Goal: Information Seeking & Learning: Learn about a topic

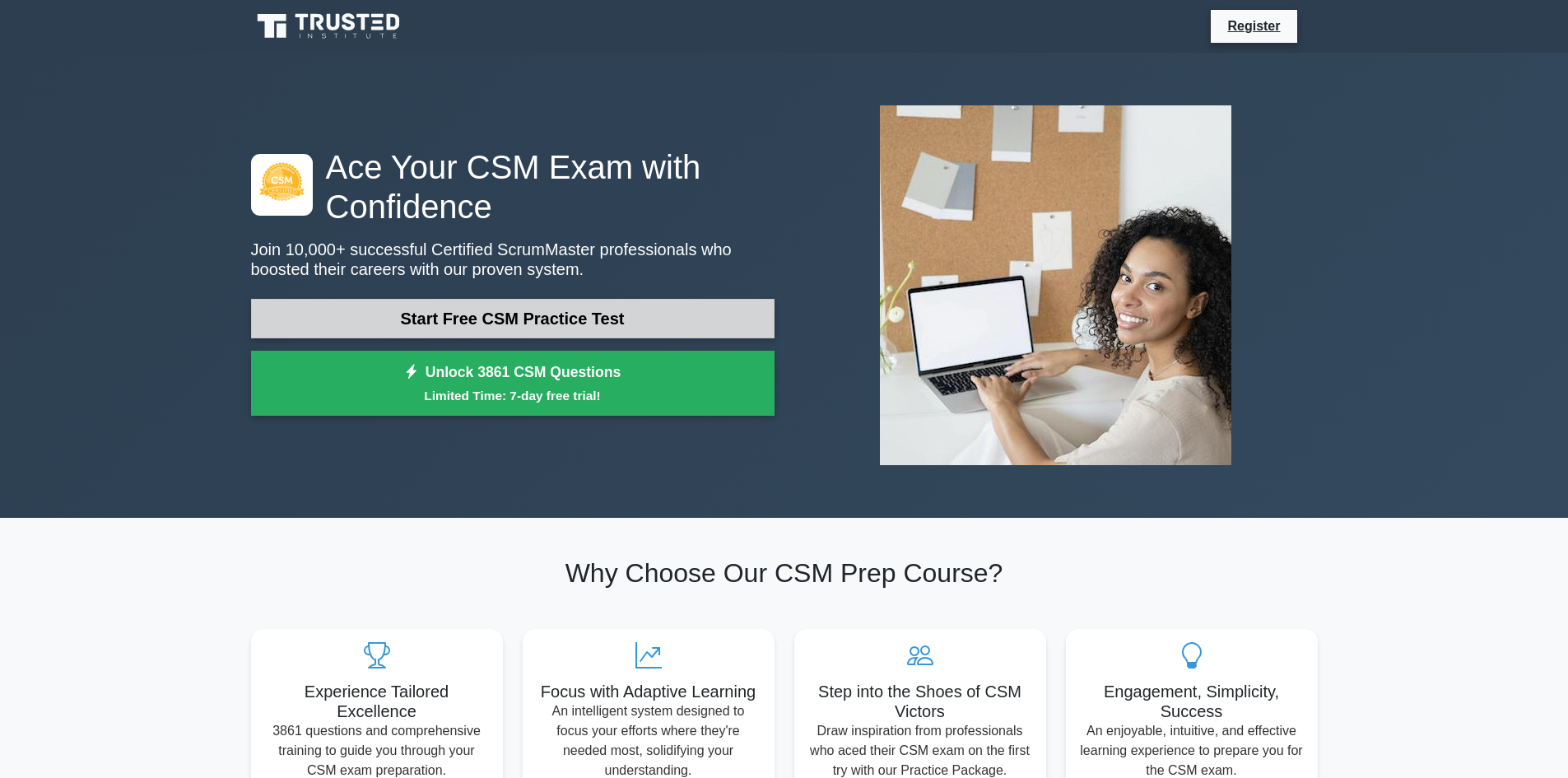
click at [531, 319] on link "Start Free CSM Practice Test" at bounding box center [513, 318] width 523 height 40
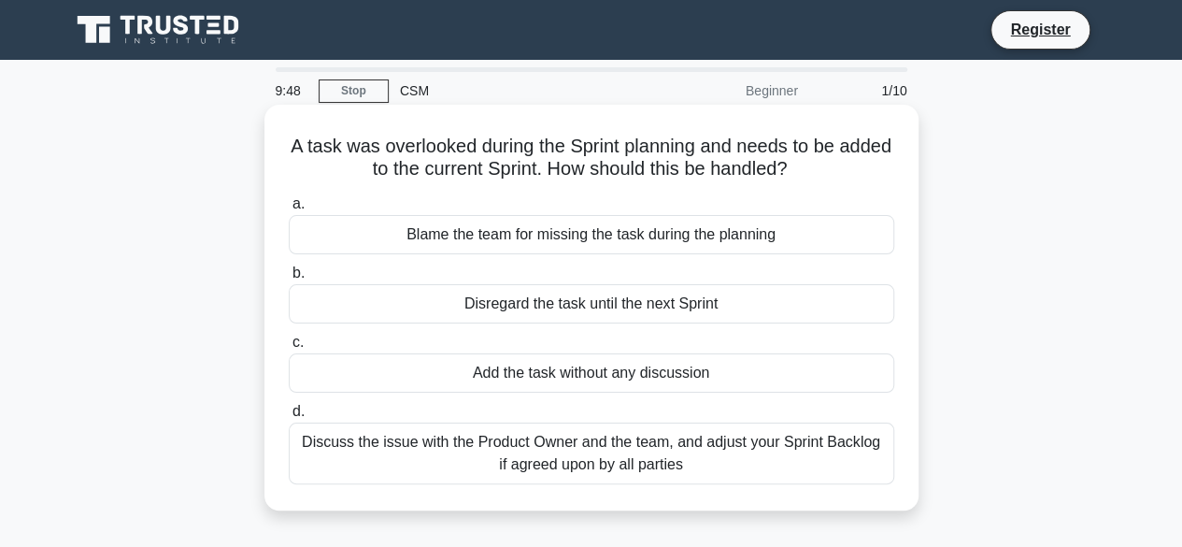
drag, startPoint x: 305, startPoint y: 147, endPoint x: 754, endPoint y: 475, distance: 556.3
click at [754, 475] on div "A task was overlooked during the Sprint planning and needs to be added to the c…" at bounding box center [591, 307] width 639 height 391
copy div "A task was overlooked during the Sprint planning and needs to be added to the c…"
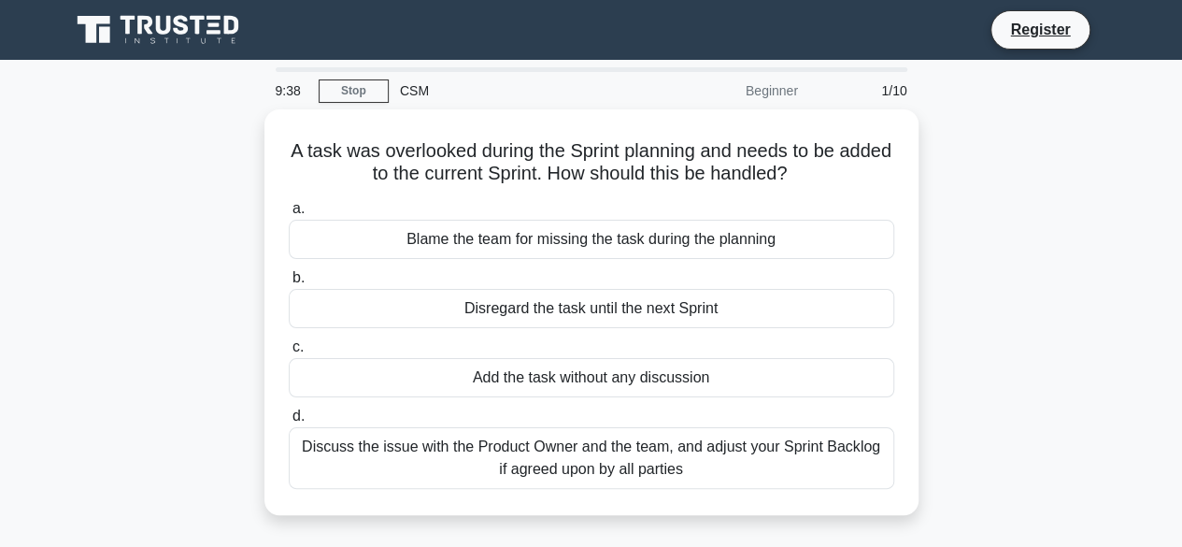
click at [957, 298] on div "A task was overlooked during the Sprint planning and needs to be added to the c…" at bounding box center [591, 323] width 1065 height 428
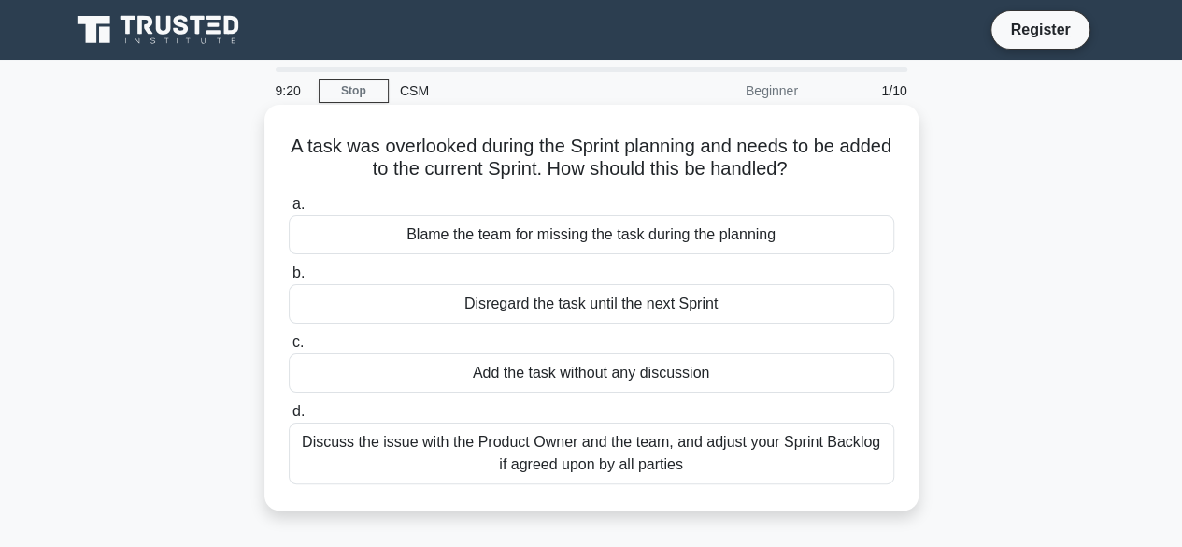
click at [472, 456] on div "Discuss the issue with the Product Owner and the team, and adjust your Sprint B…" at bounding box center [591, 453] width 605 height 62
click at [289, 418] on input "d. Discuss the issue with the Product Owner and the team, and adjust your Sprin…" at bounding box center [289, 411] width 0 height 12
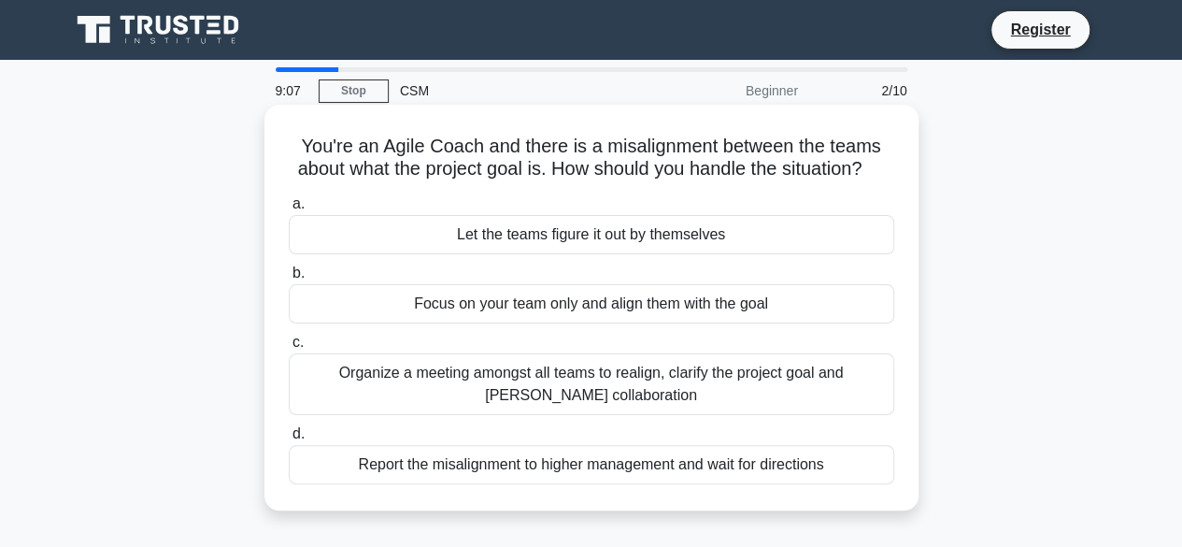
click at [447, 404] on div "Organize a meeting amongst all teams to realign, clarify the project goal and […" at bounding box center [591, 384] width 605 height 62
click at [289, 348] on input "c. Organize a meeting amongst all teams to realign, clarify the project goal an…" at bounding box center [289, 342] width 0 height 12
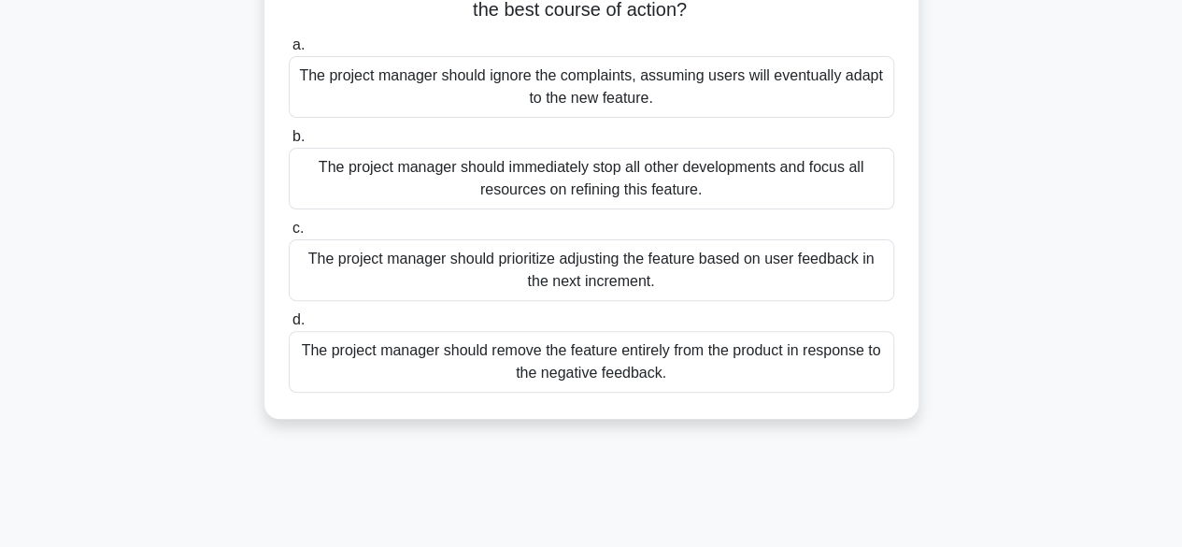
scroll to position [187, 0]
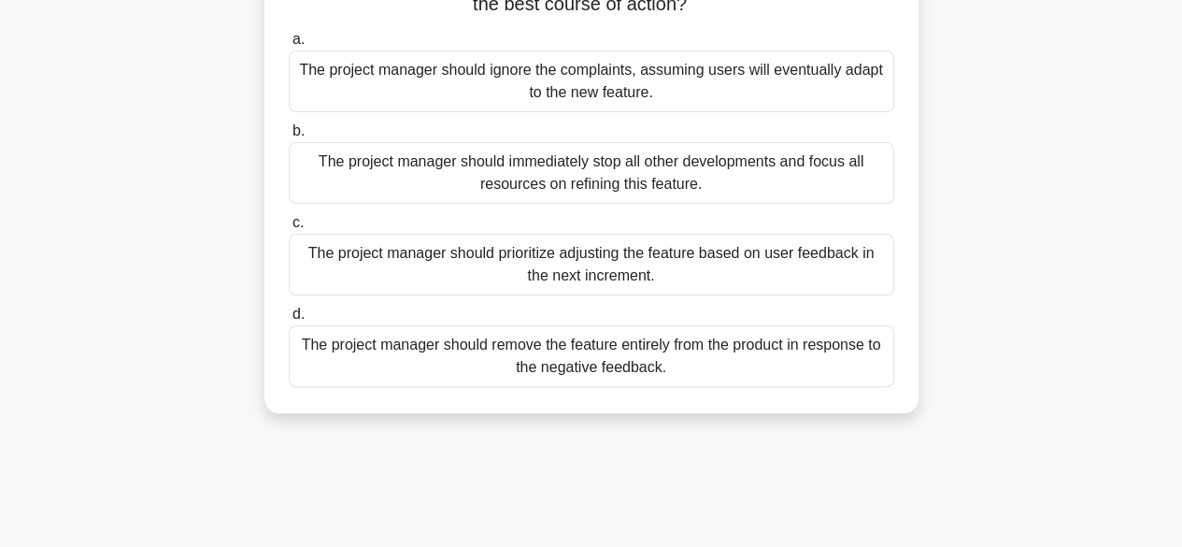
click at [800, 270] on div "The project manager should prioritize adjusting the feature based on user feedb…" at bounding box center [591, 265] width 605 height 62
click at [289, 229] on input "c. The project manager should prioritize adjusting the feature based on user fe…" at bounding box center [289, 223] width 0 height 12
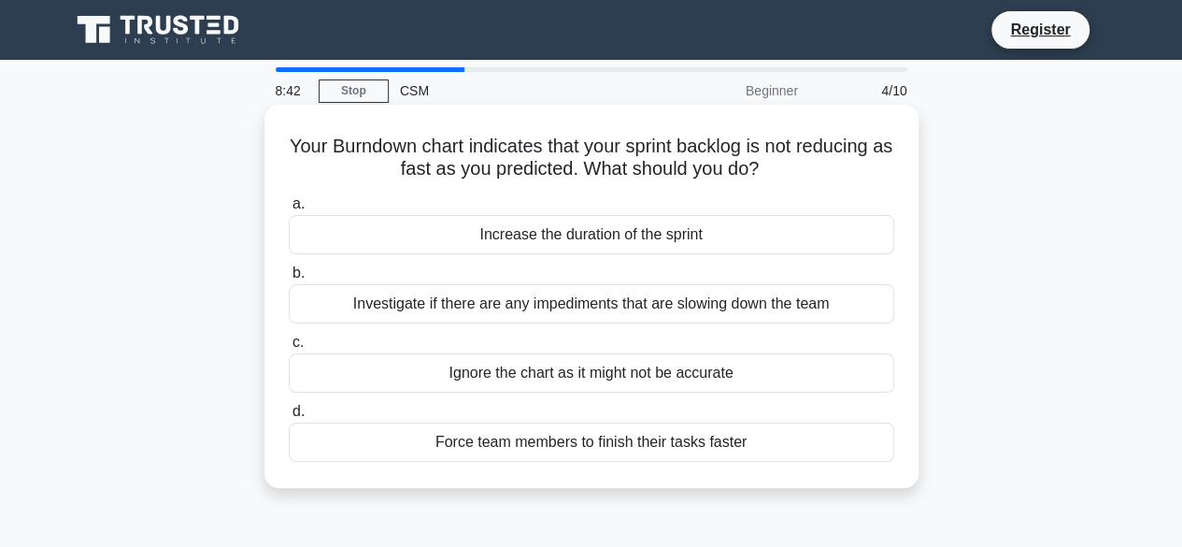
scroll to position [0, 0]
click at [865, 305] on div "Investigate if there are any impediments that are slowing down the team" at bounding box center [591, 303] width 605 height 39
click at [289, 279] on input "b. Investigate if there are any impediments that are slowing down the team" at bounding box center [289, 273] width 0 height 12
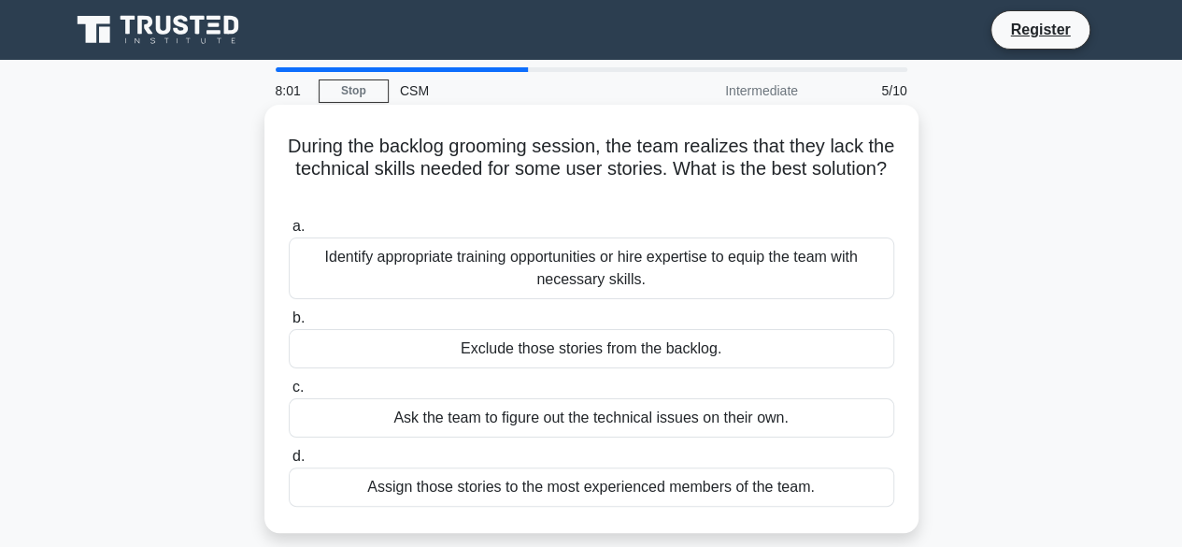
click at [822, 486] on div "Assign those stories to the most experienced members of the team." at bounding box center [591, 486] width 605 height 39
click at [289, 462] on input "d. Assign those stories to the most experienced members of the team." at bounding box center [289, 456] width 0 height 12
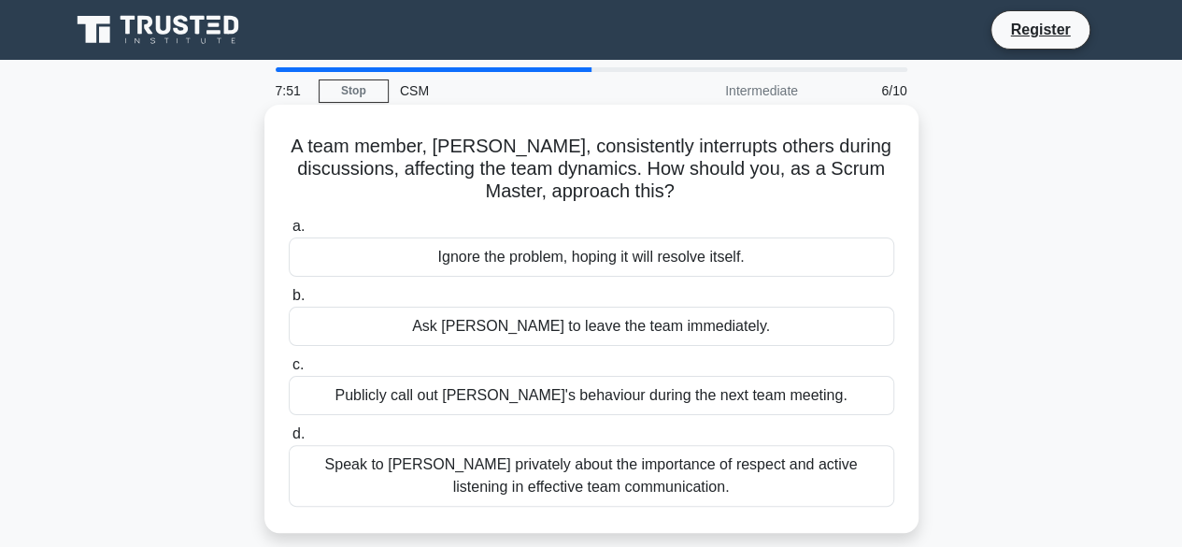
click at [703, 474] on div "Speak to [PERSON_NAME] privately about the importance of respect and active lis…" at bounding box center [591, 476] width 605 height 62
click at [289, 440] on input "d. Speak to [PERSON_NAME] privately about the importance of respect and active …" at bounding box center [289, 434] width 0 height 12
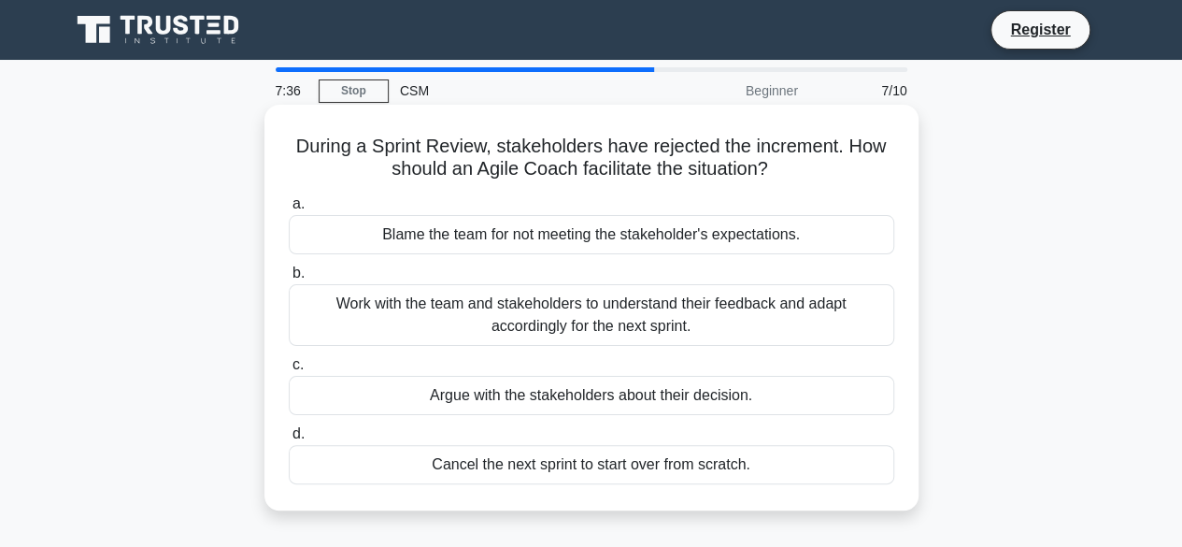
click at [769, 322] on div "Work with the team and stakeholders to understand their feedback and adapt acco…" at bounding box center [591, 315] width 605 height 62
click at [289, 279] on input "b. Work with the team and stakeholders to understand their feedback and adapt a…" at bounding box center [289, 273] width 0 height 12
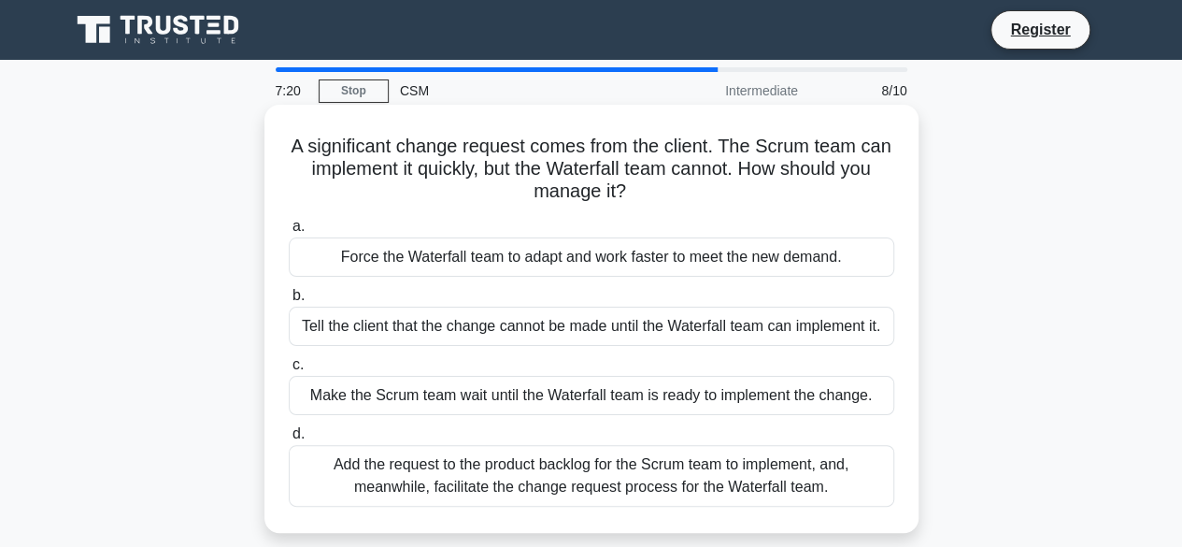
click at [663, 476] on div "Add the request to the product backlog for the Scrum team to implement, and, me…" at bounding box center [591, 476] width 605 height 62
click at [289, 440] on input "d. Add the request to the product backlog for the Scrum team to implement, and,…" at bounding box center [289, 434] width 0 height 12
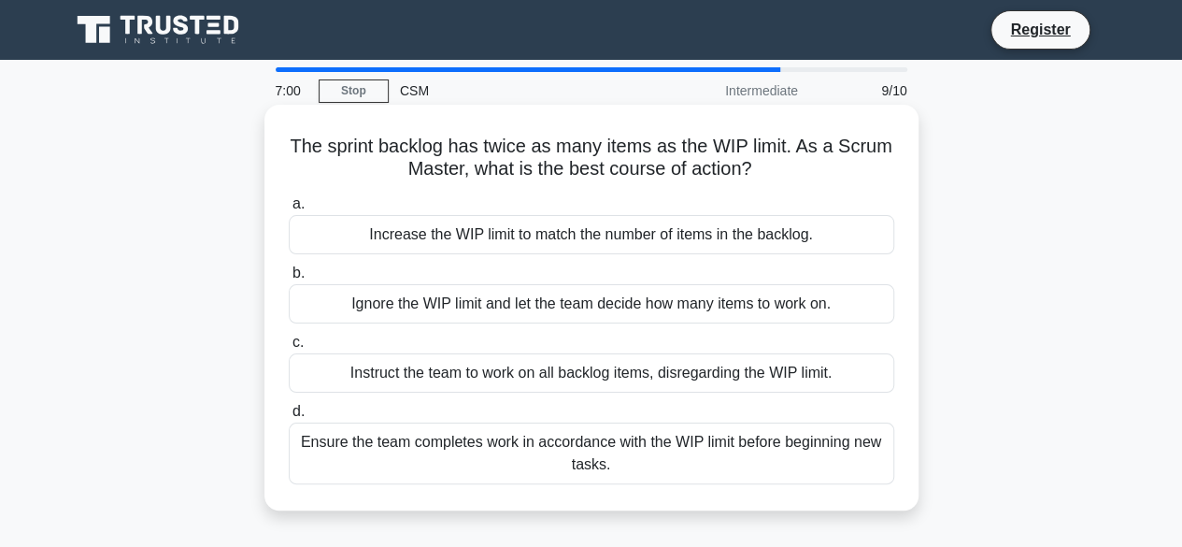
click at [463, 455] on div "Ensure the team completes work in accordance with the WIP limit before beginnin…" at bounding box center [591, 453] width 605 height 62
click at [289, 418] on input "d. Ensure the team completes work in accordance with the WIP limit before begin…" at bounding box center [289, 411] width 0 height 12
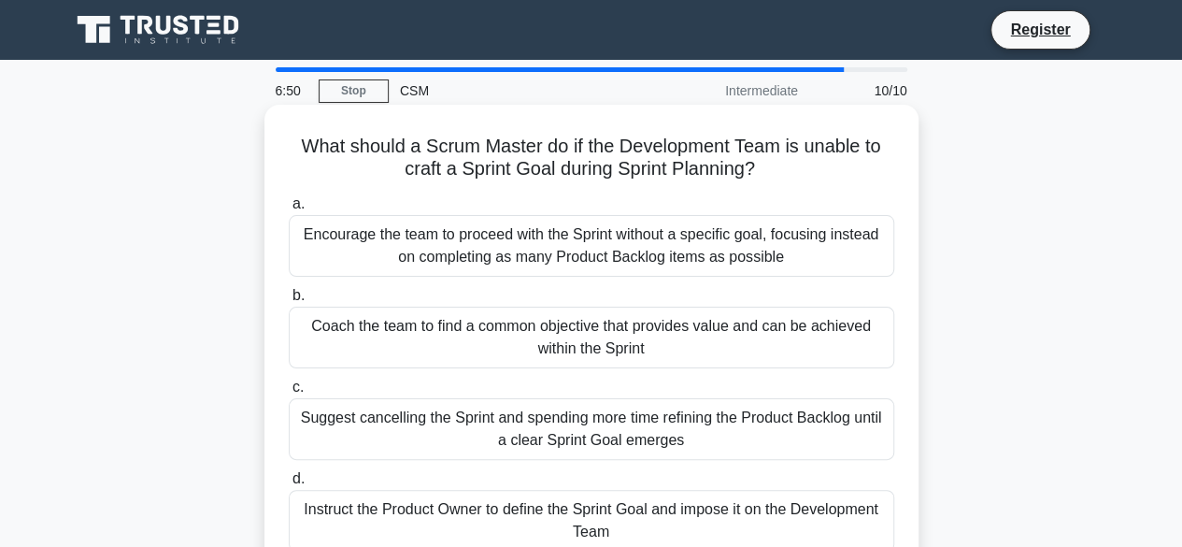
click at [530, 251] on div "Encourage the team to proceed with the Sprint without a specific goal, focusing…" at bounding box center [591, 246] width 605 height 62
click at [289, 210] on input "a. Encourage the team to proceed with the Sprint without a specific goal, focus…" at bounding box center [289, 204] width 0 height 12
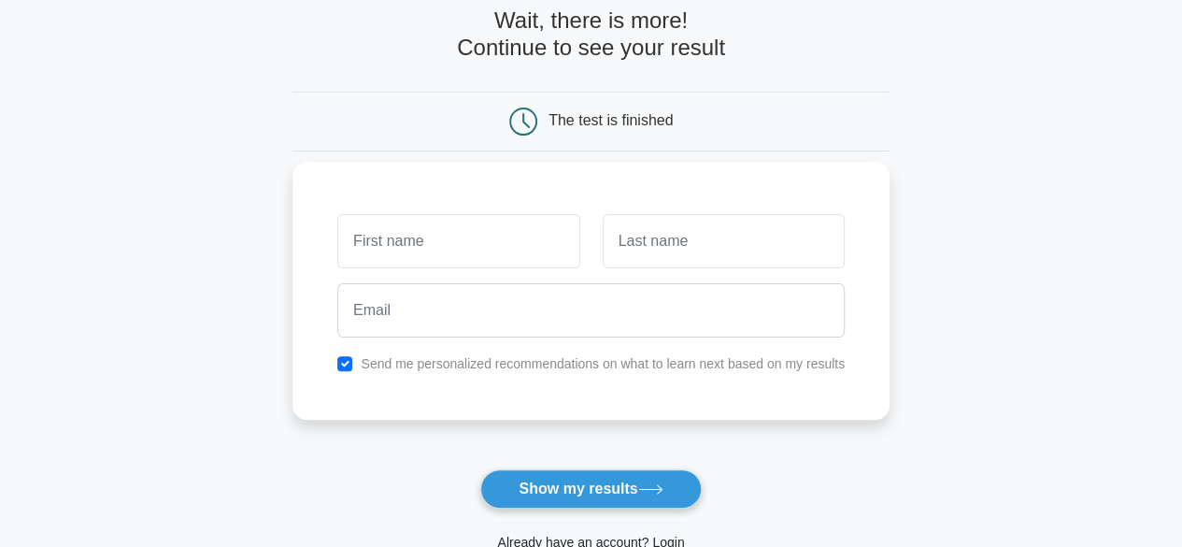
scroll to position [187, 0]
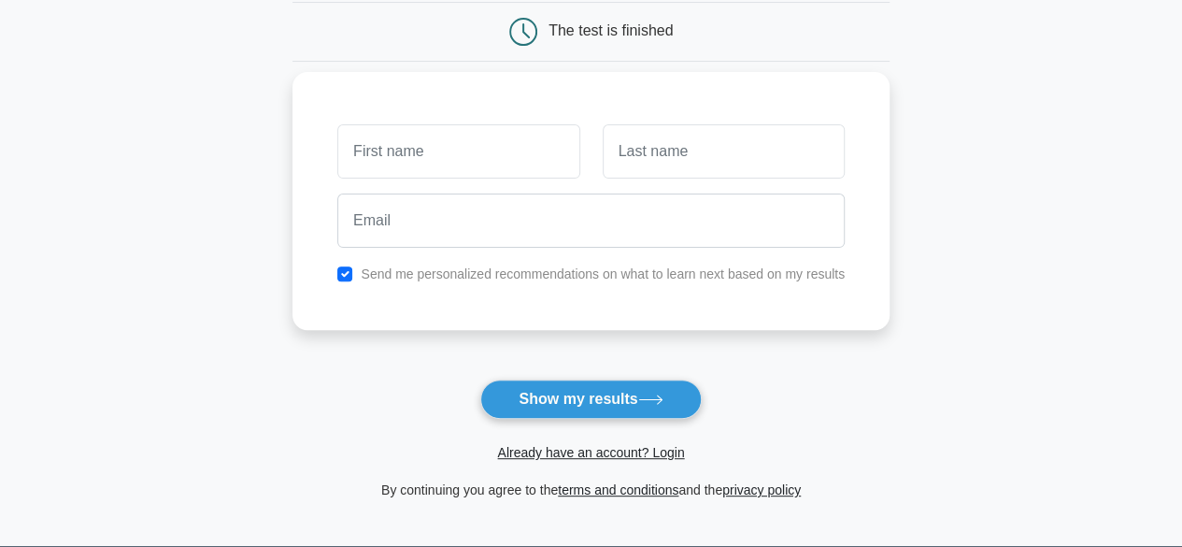
click at [467, 161] on input "text" at bounding box center [458, 151] width 242 height 54
type input "cemmy"
type input "a"
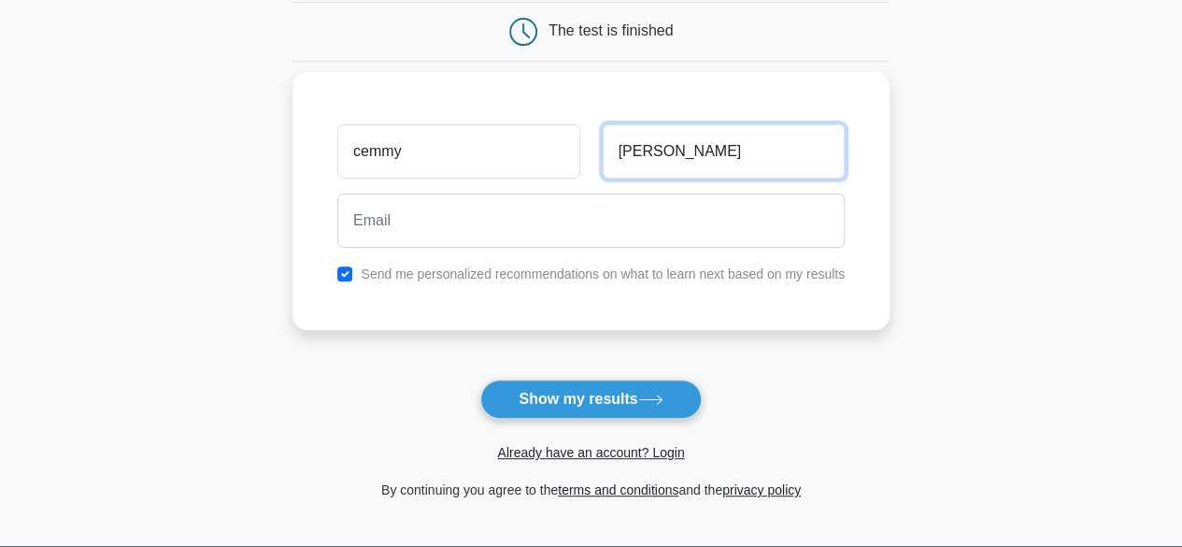
type input "lau"
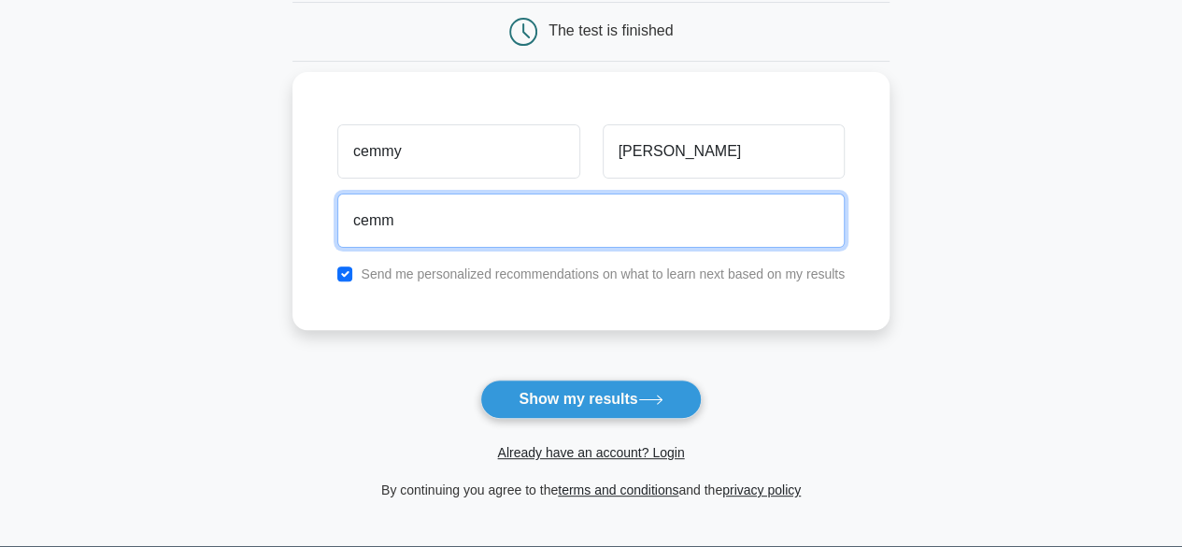
type input "cemmy.lau@oup.com"
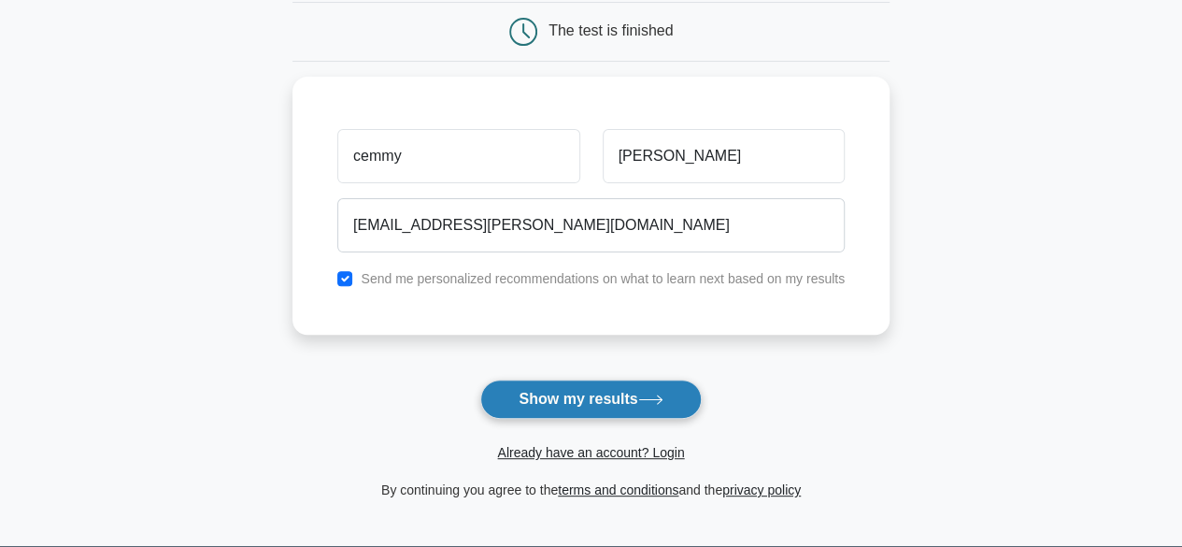
click at [594, 401] on button "Show my results" at bounding box center [590, 398] width 220 height 39
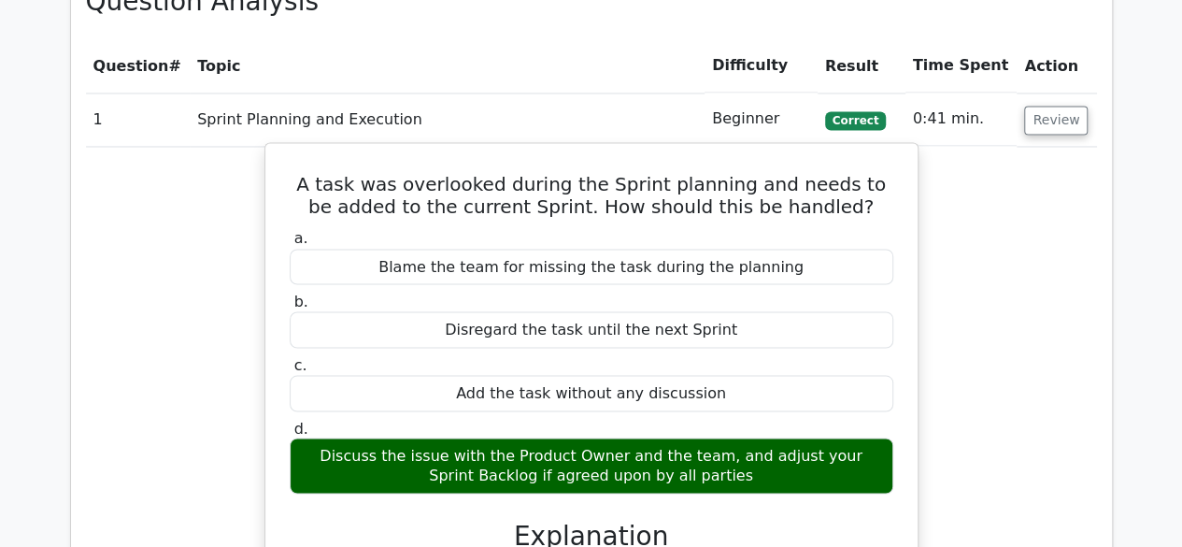
scroll to position [1588, 0]
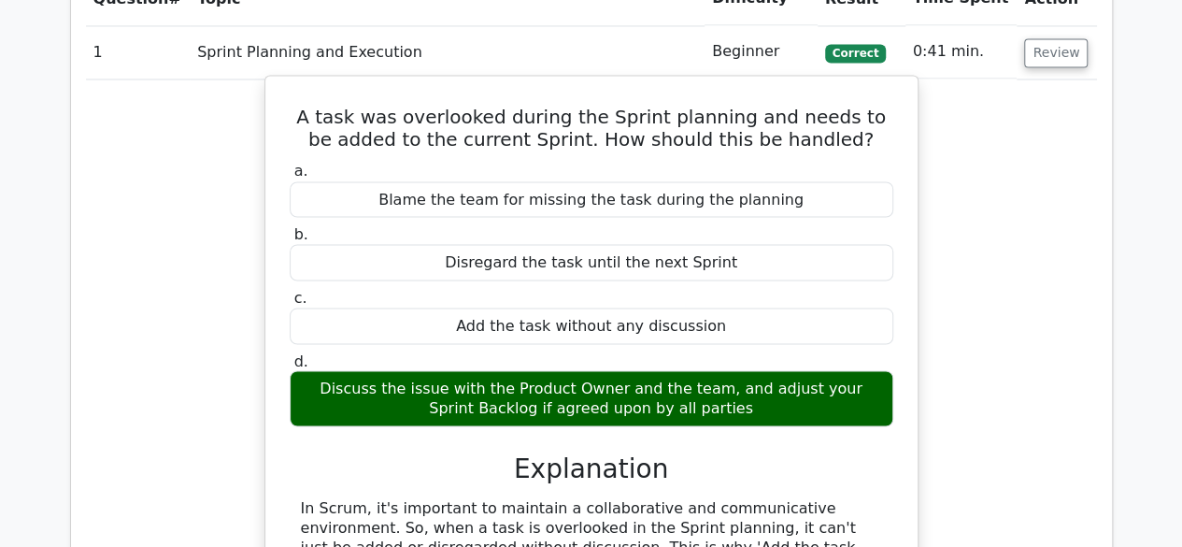
click at [424, 370] on div "Discuss the issue with the Product Owner and the team, and adjust your Sprint B…" at bounding box center [592, 398] width 604 height 56
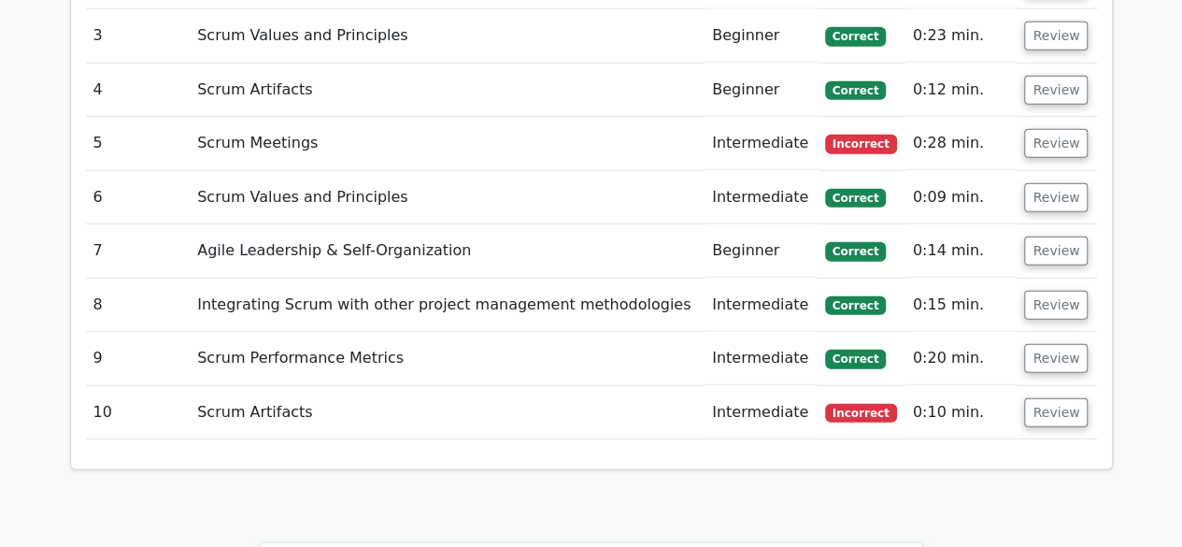
scroll to position [2429, 0]
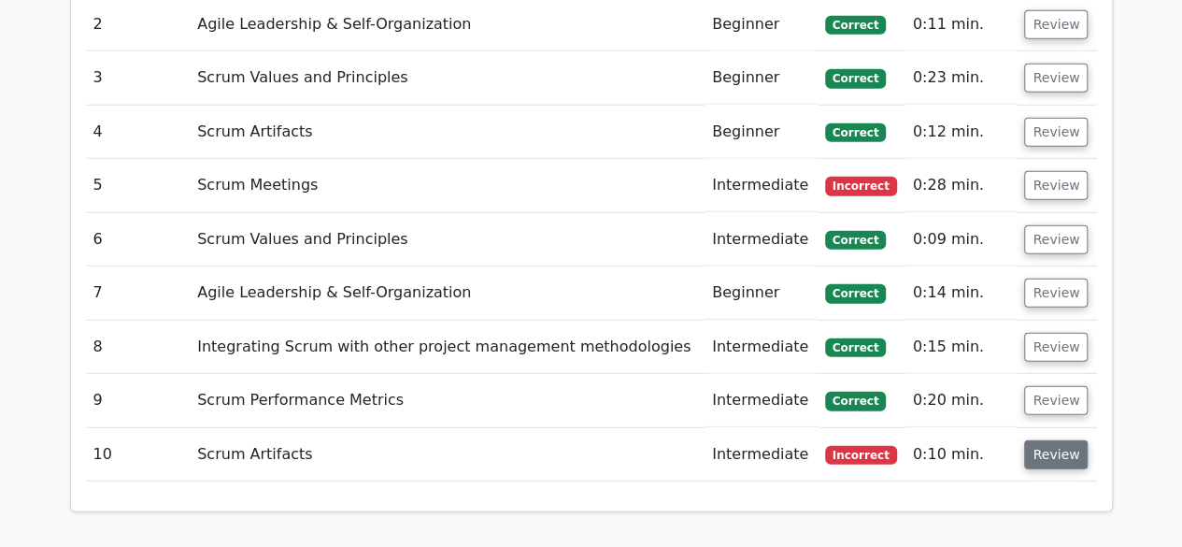
click at [1053, 440] on button "Review" at bounding box center [1056, 454] width 64 height 29
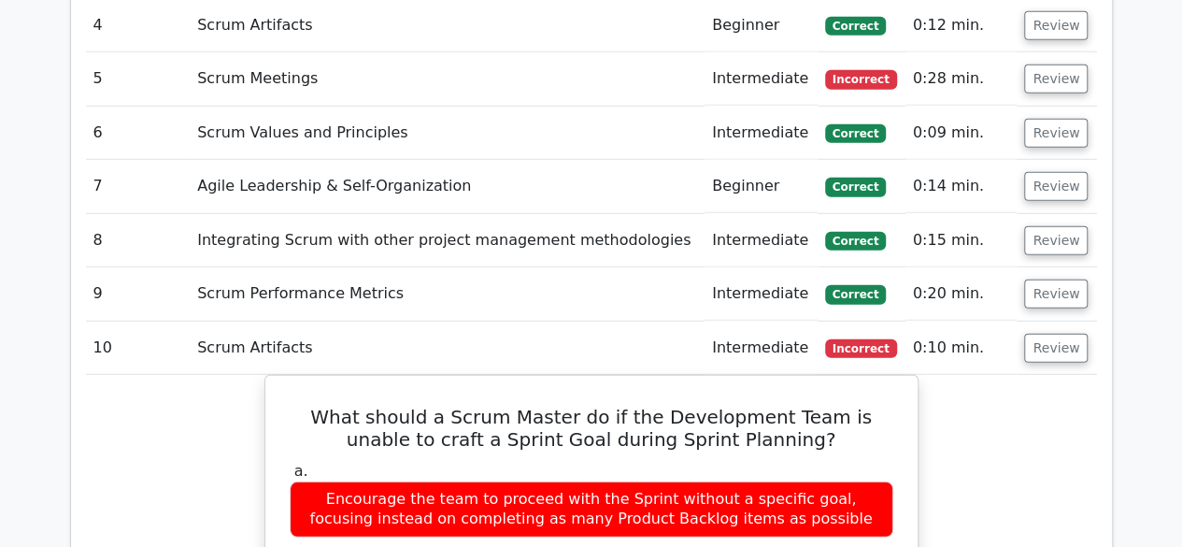
scroll to position [2336, 0]
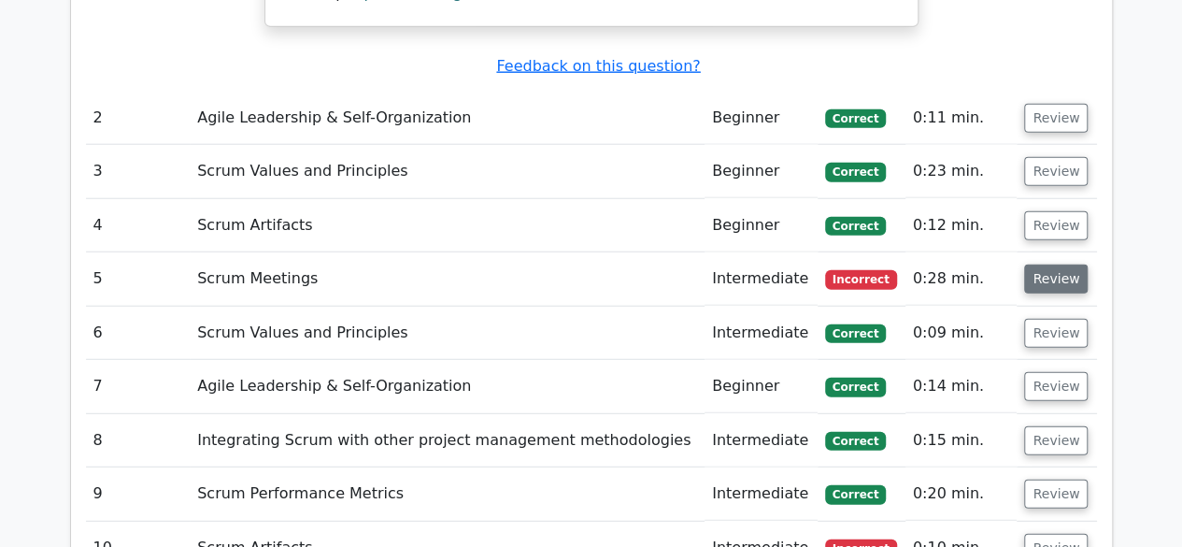
click at [1063, 264] on button "Review" at bounding box center [1056, 278] width 64 height 29
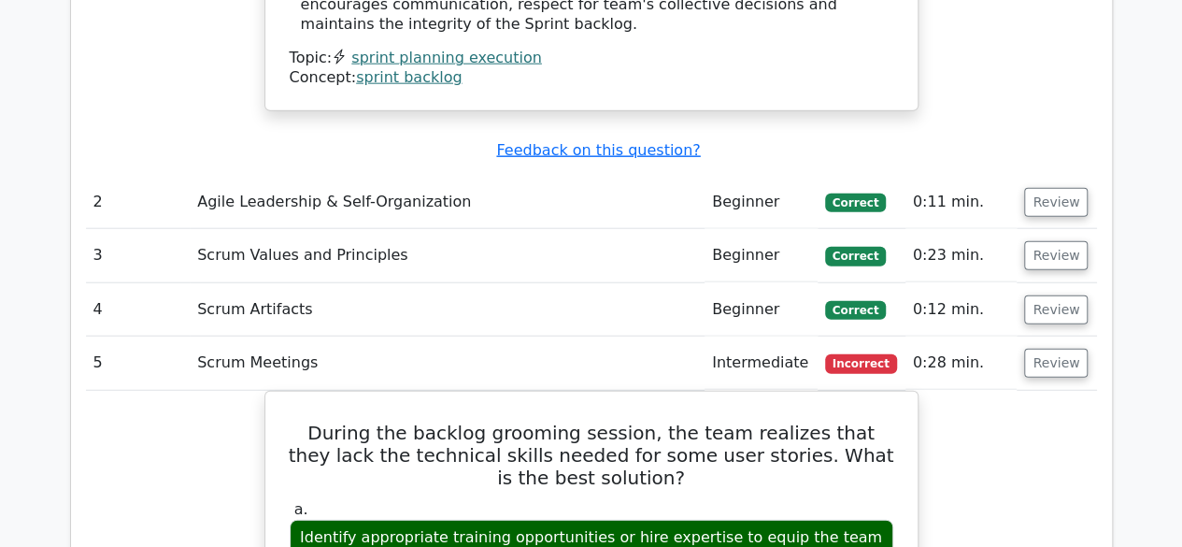
scroll to position [2242, 0]
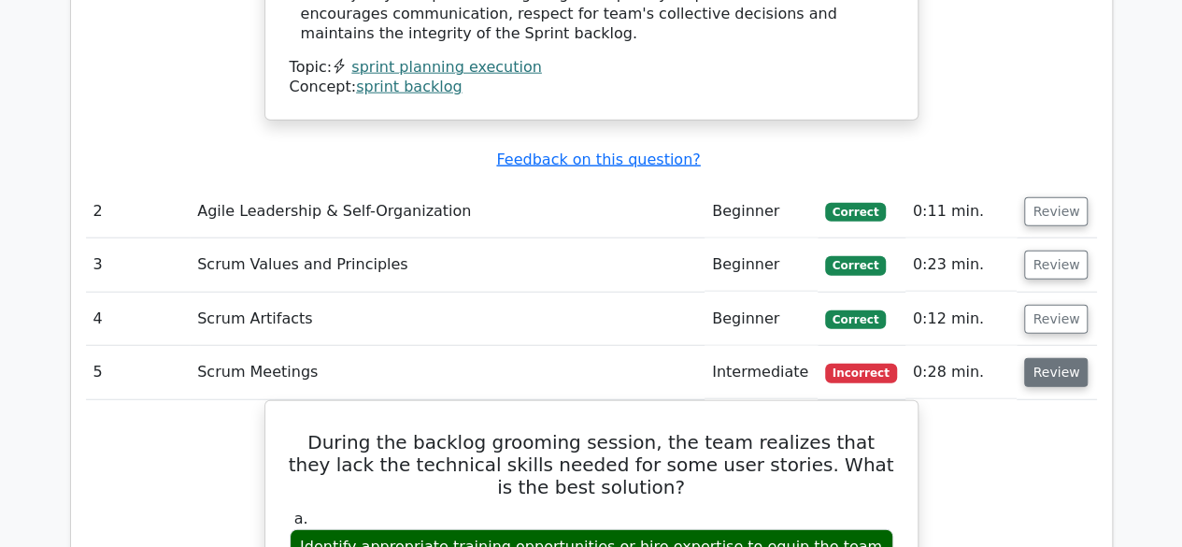
click at [1074, 358] on button "Review" at bounding box center [1056, 372] width 64 height 29
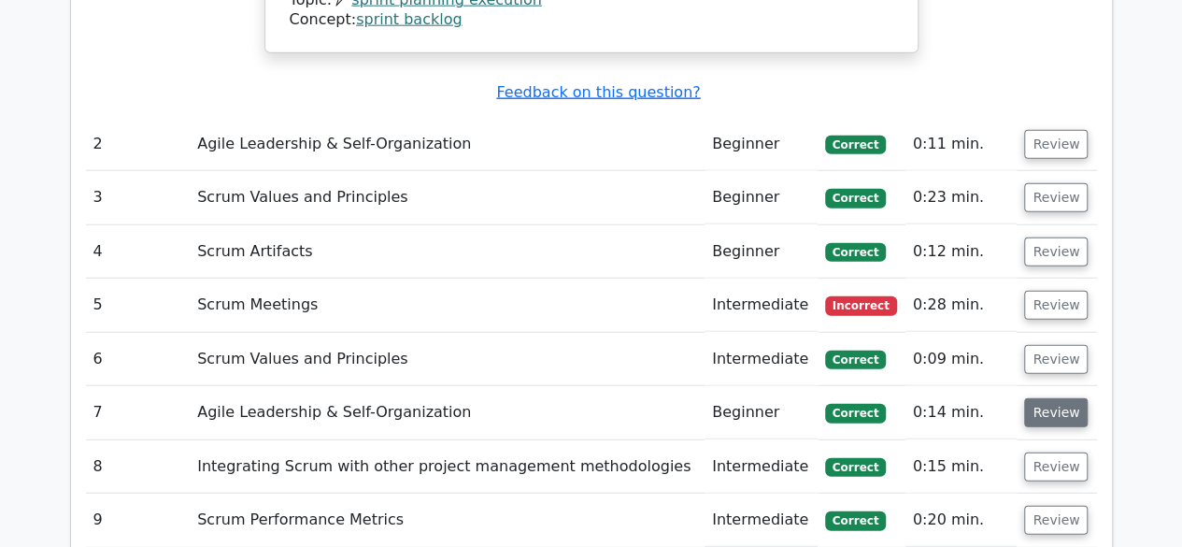
scroll to position [2336, 0]
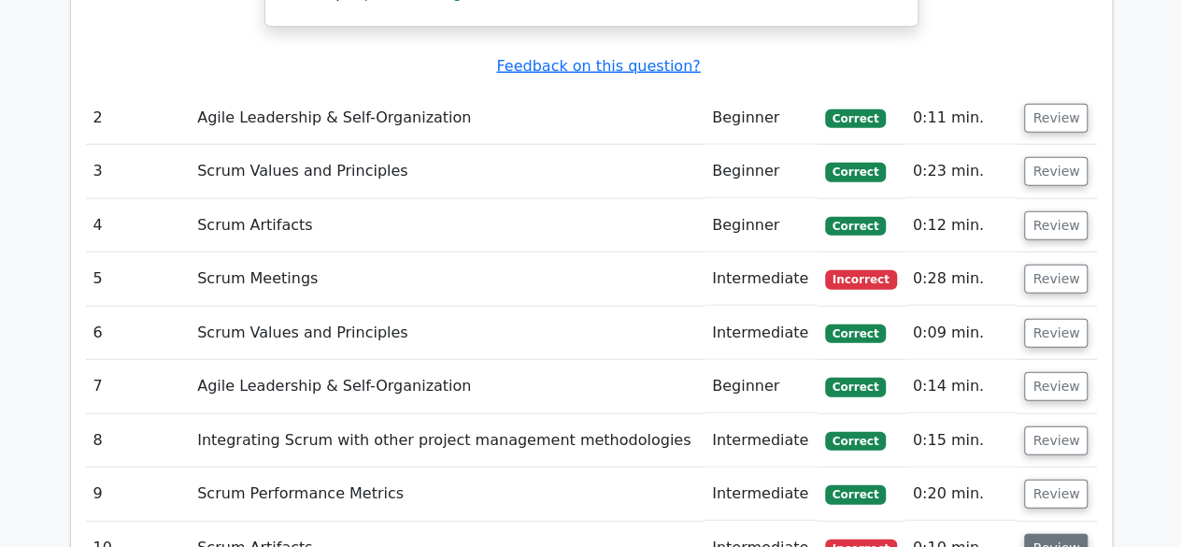
click at [1048, 533] on button "Review" at bounding box center [1056, 547] width 64 height 29
click at [1045, 533] on button "Review" at bounding box center [1056, 547] width 64 height 29
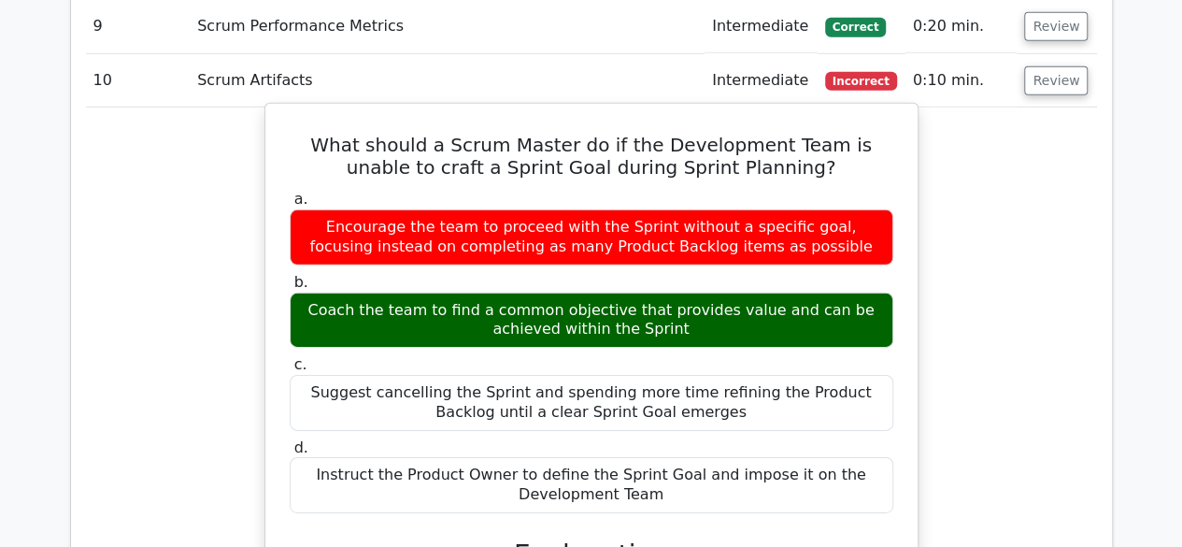
scroll to position [3177, 0]
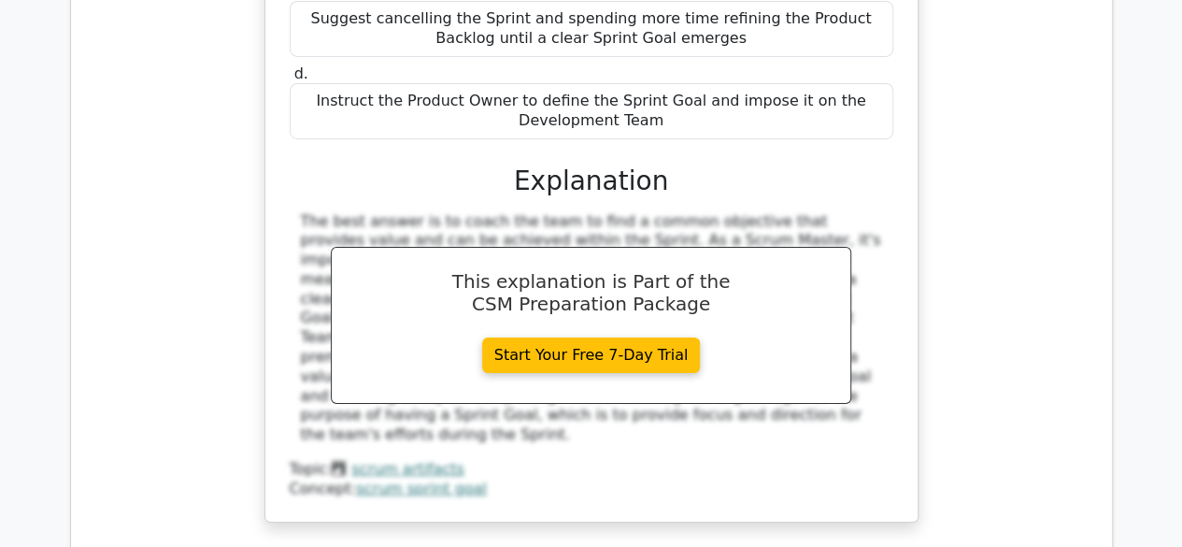
click at [555, 479] on div "Concept: scrum sprint goal" at bounding box center [592, 489] width 604 height 20
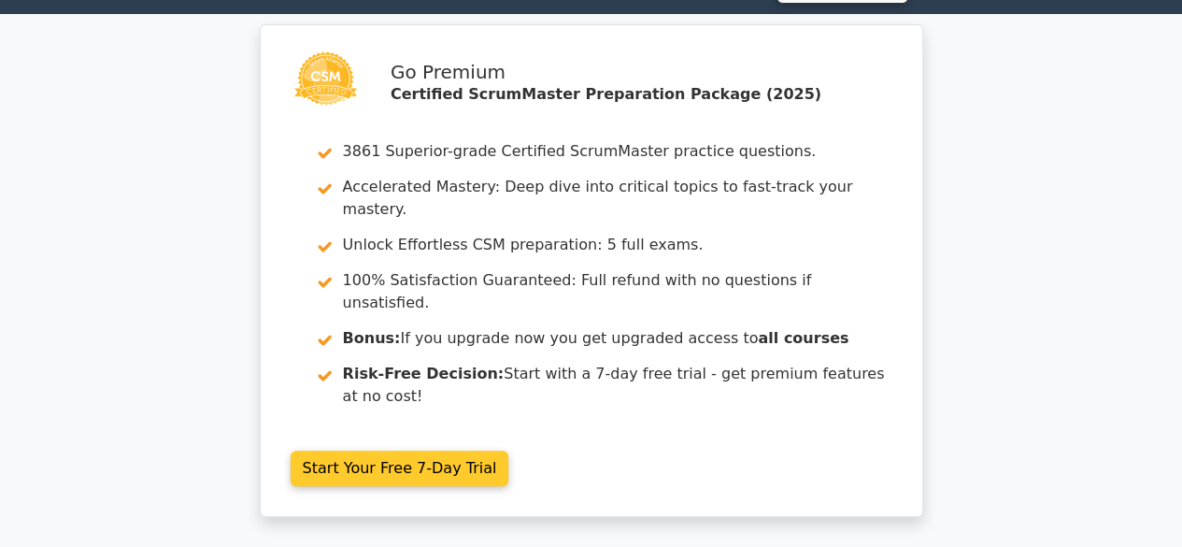
scroll to position [0, 0]
